Goal: Check status: Check status

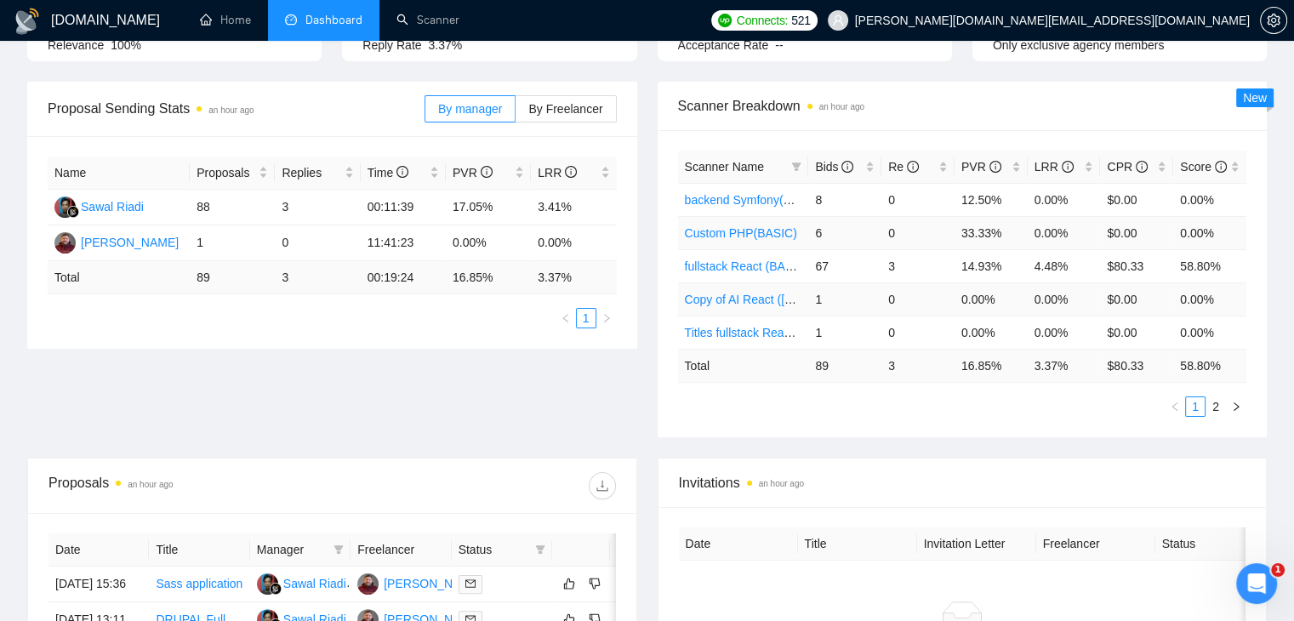
scroll to position [170, 0]
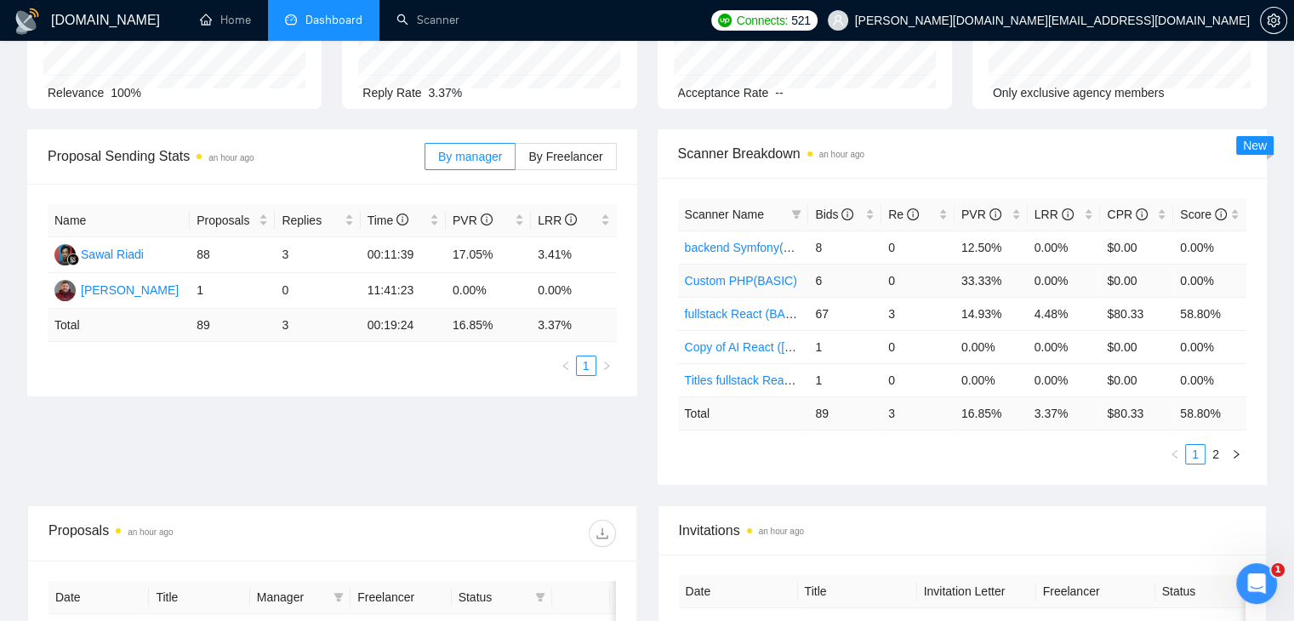
click at [728, 282] on link "Custom PHP(BASIC)" at bounding box center [741, 281] width 112 height 14
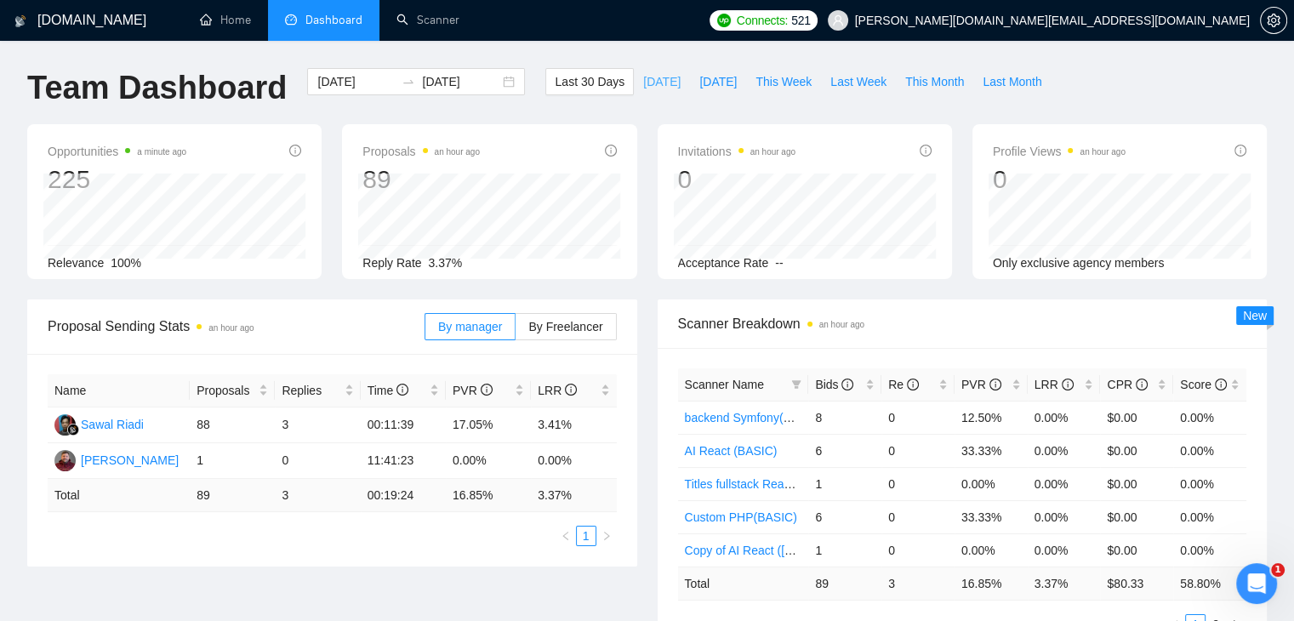
click at [640, 69] on button "[DATE]" at bounding box center [662, 81] width 56 height 27
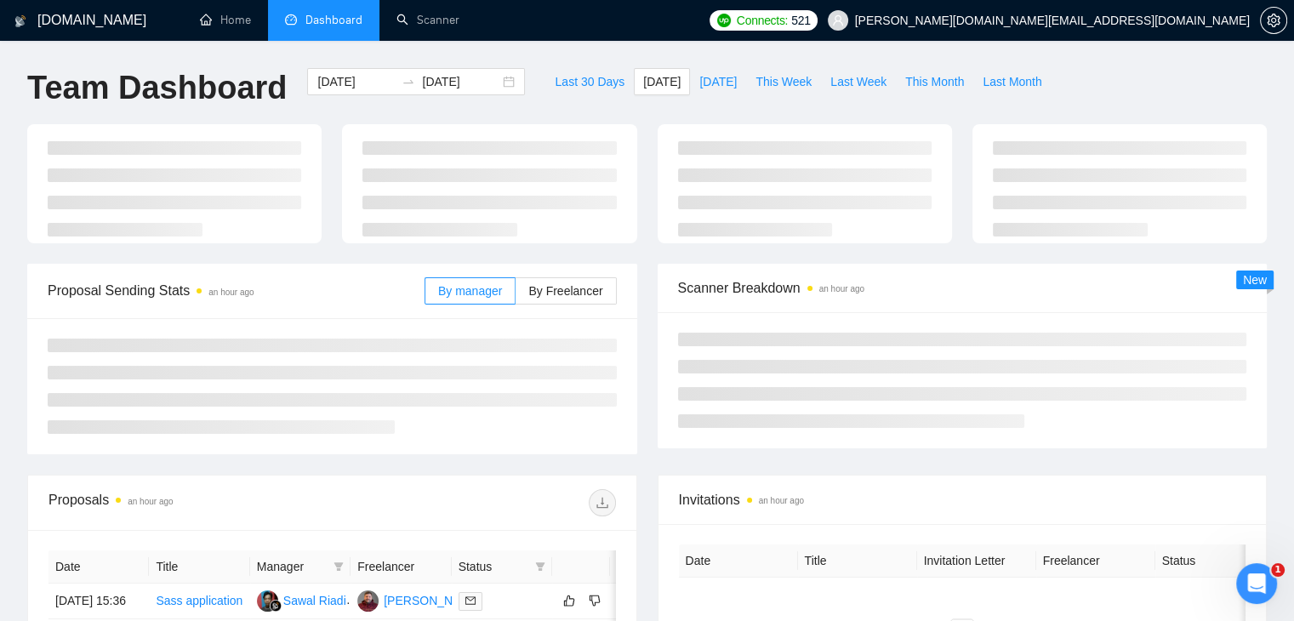
type input "[DATE]"
